Goal: Transaction & Acquisition: Purchase product/service

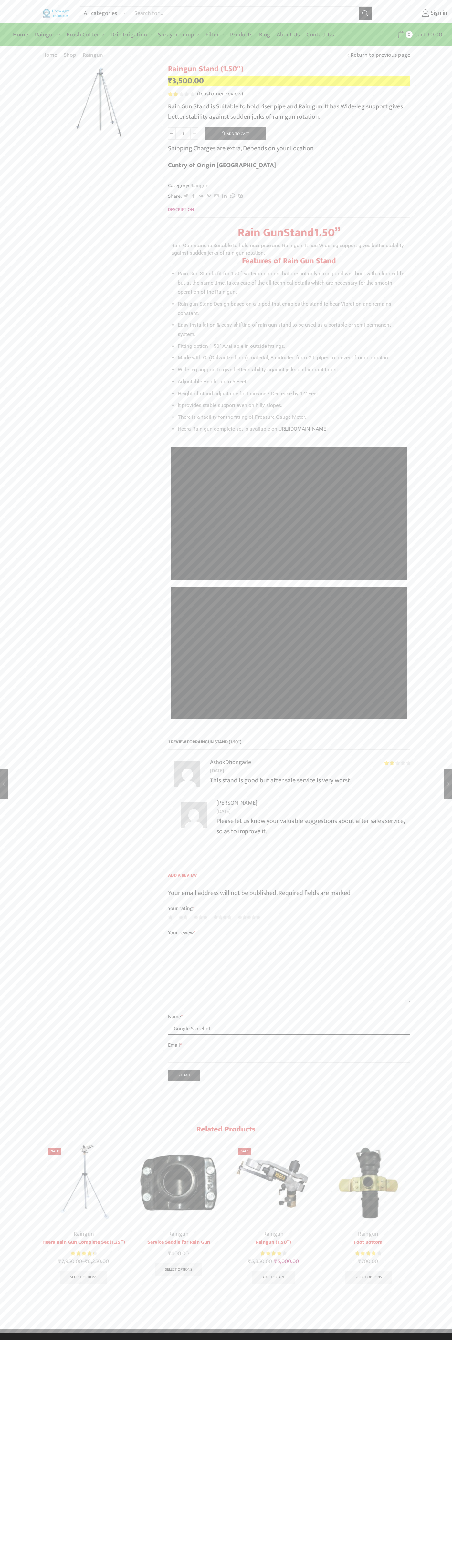
type input "Google Storebot"
click at [235, 133] on button "Add to cart" at bounding box center [235, 133] width 62 height 13
click at [410, 35] on span "Cart" at bounding box center [408, 35] width 13 height 9
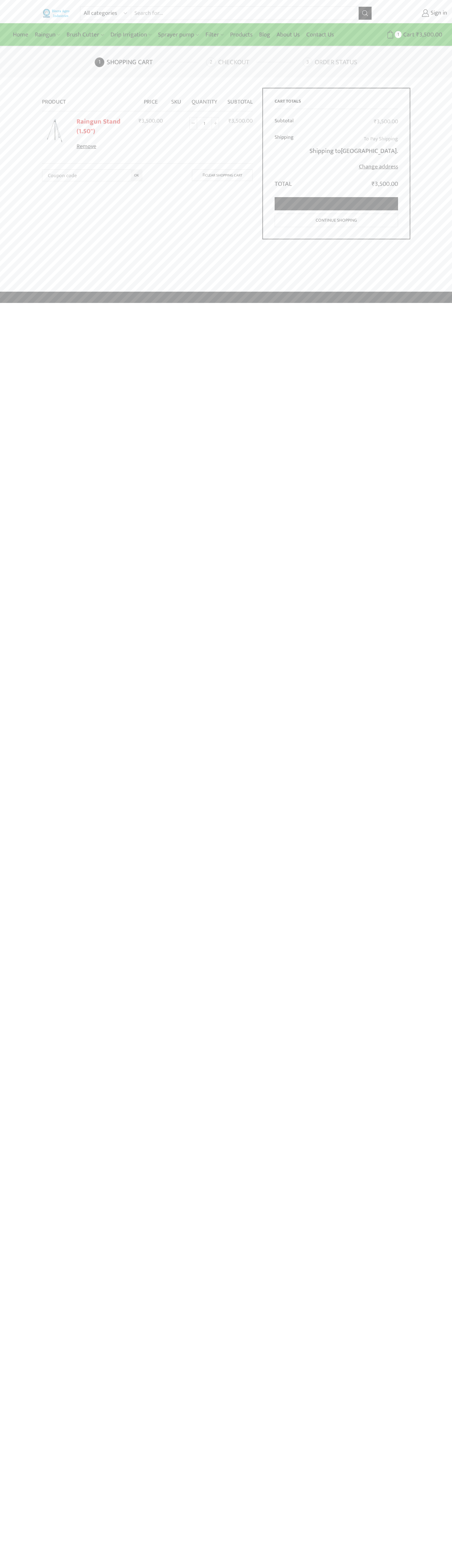
click at [336, 204] on link "Proceed to checkout" at bounding box center [336, 204] width 123 height 13
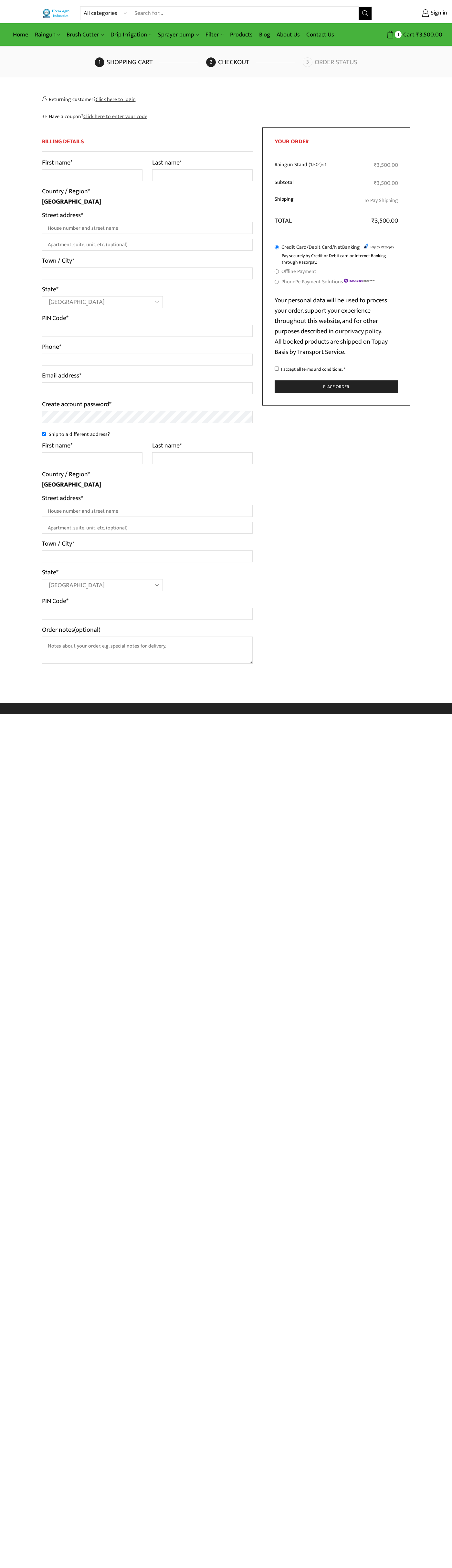
select select "MH"
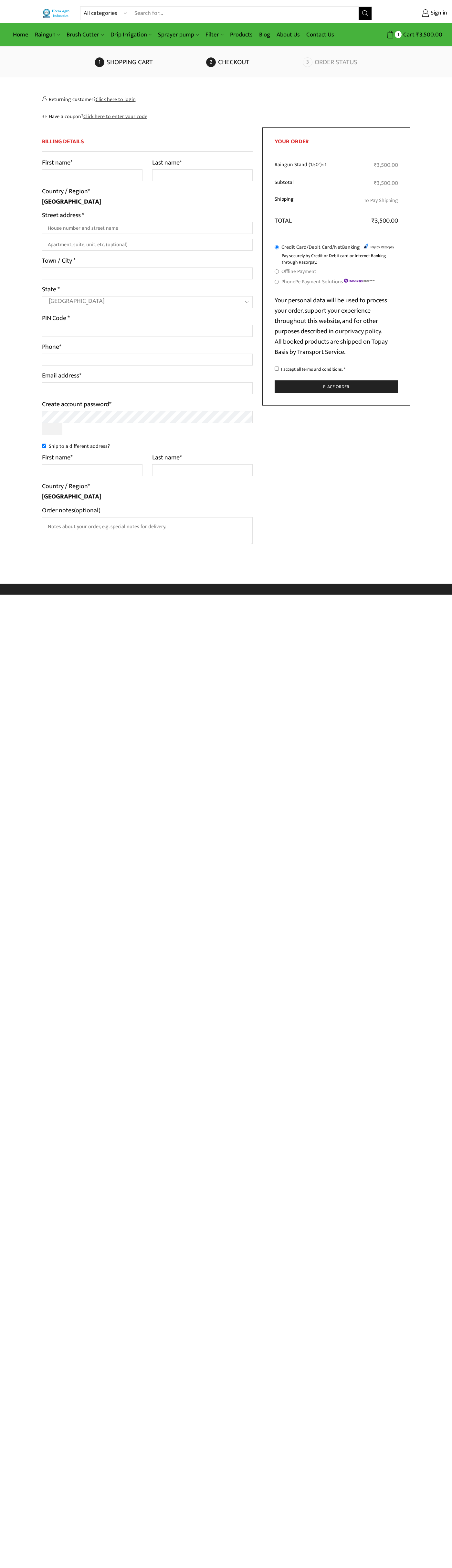
select select "MH"
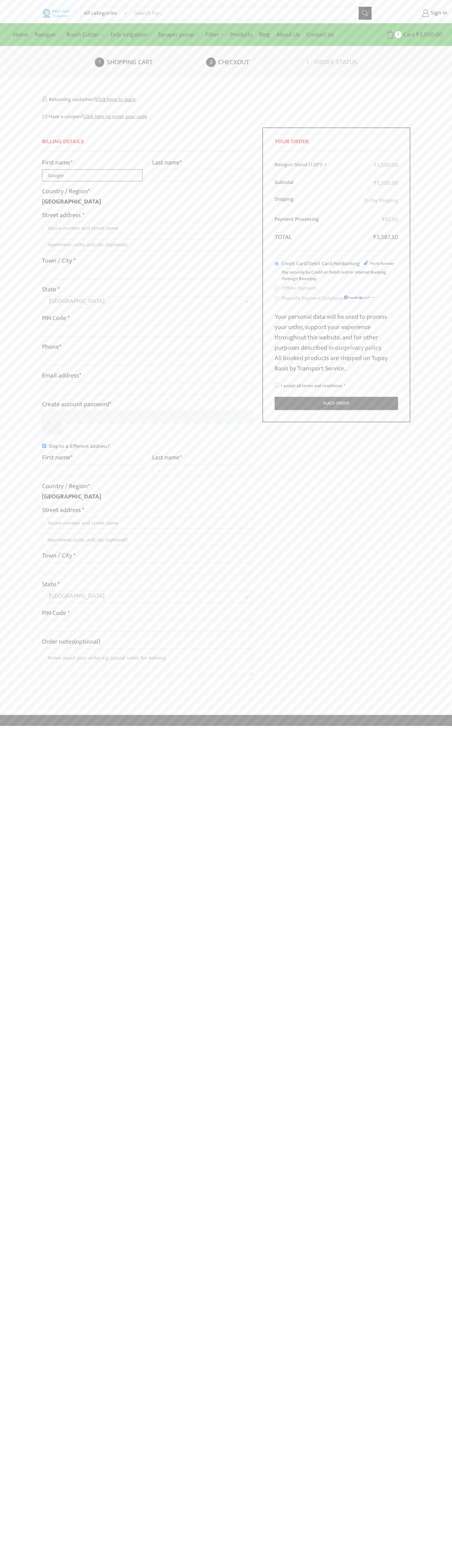
type input "Google"
type input "Storebot"
type input "1600 Amphitheatre Parkway"
type input "First floor"
type input "mountain view"
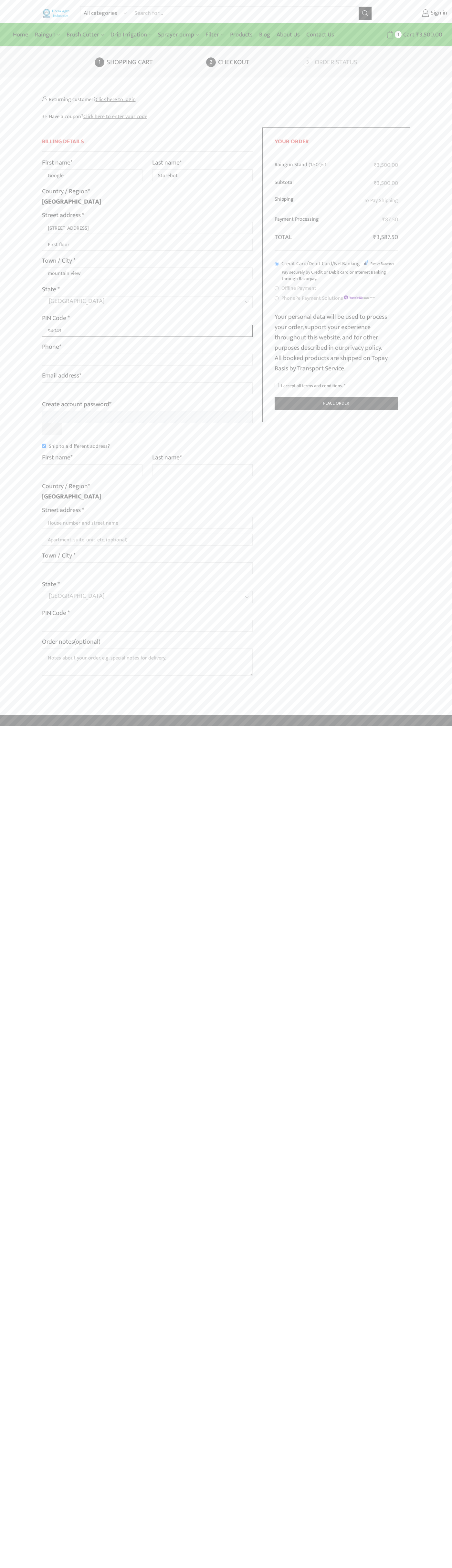
type input "94043"
type input "08067218000"
type input "johnsmith004@storebotmail.joonix.net"
click at [44, 446] on input "Ship to a different address?" at bounding box center [44, 446] width 4 height 4
checkbox input "false"
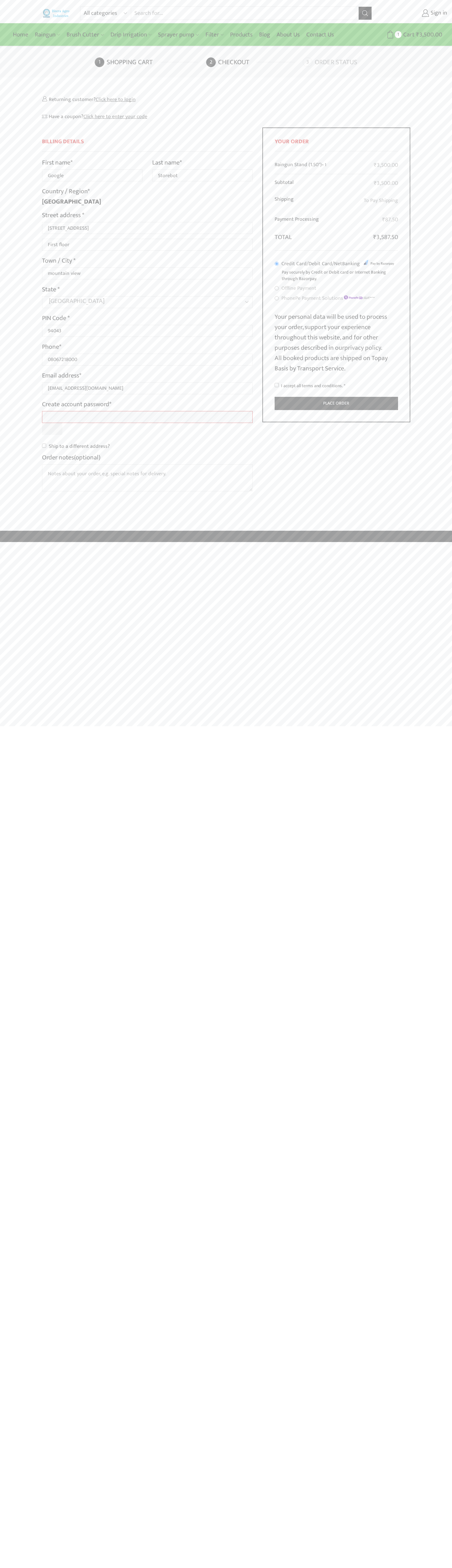
click at [277, 385] on input "I accept all terms and conditions. *" at bounding box center [277, 385] width 4 height 4
checkbox input "true"
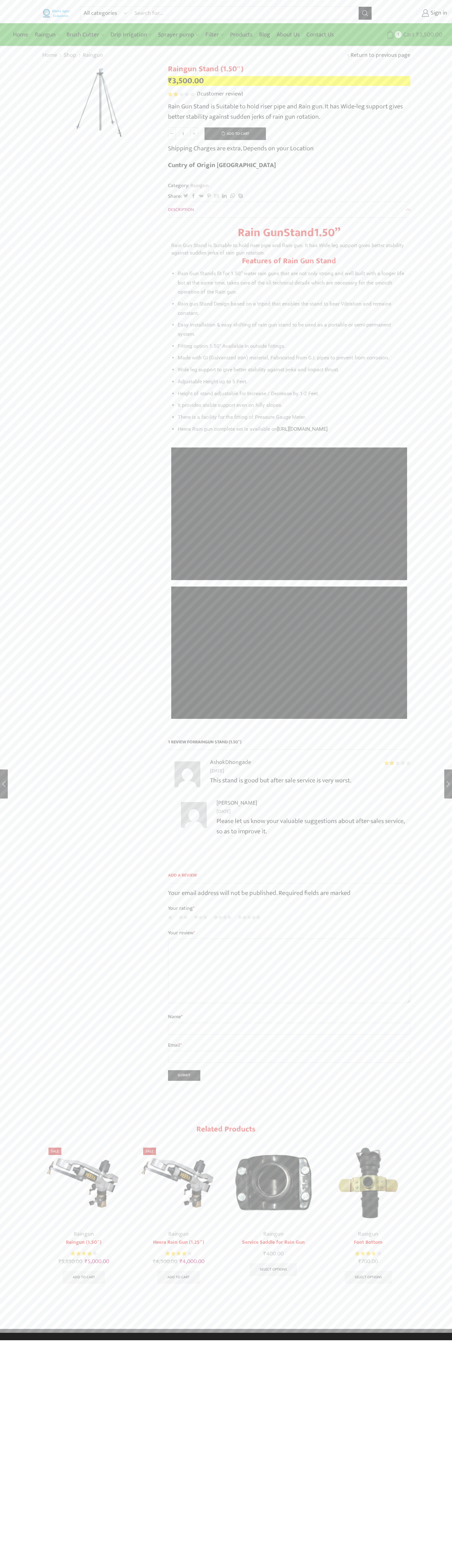
click at [410, 35] on span "Cart" at bounding box center [408, 35] width 13 height 9
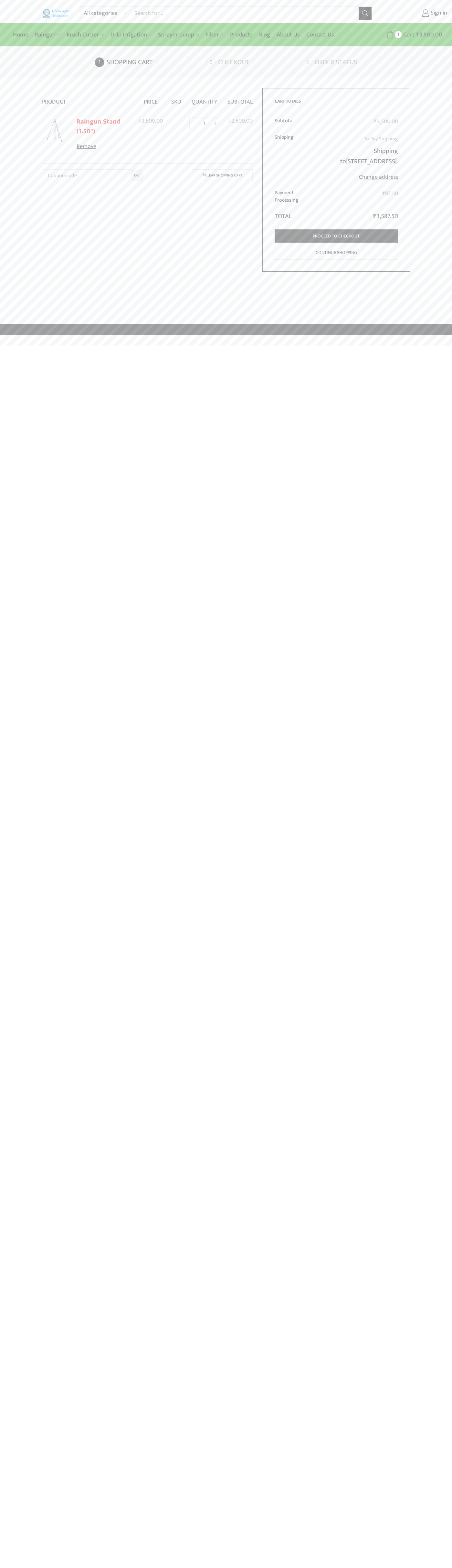
click at [104, 147] on link "Remove" at bounding box center [104, 147] width 54 height 9
